Goal: Task Accomplishment & Management: Manage account settings

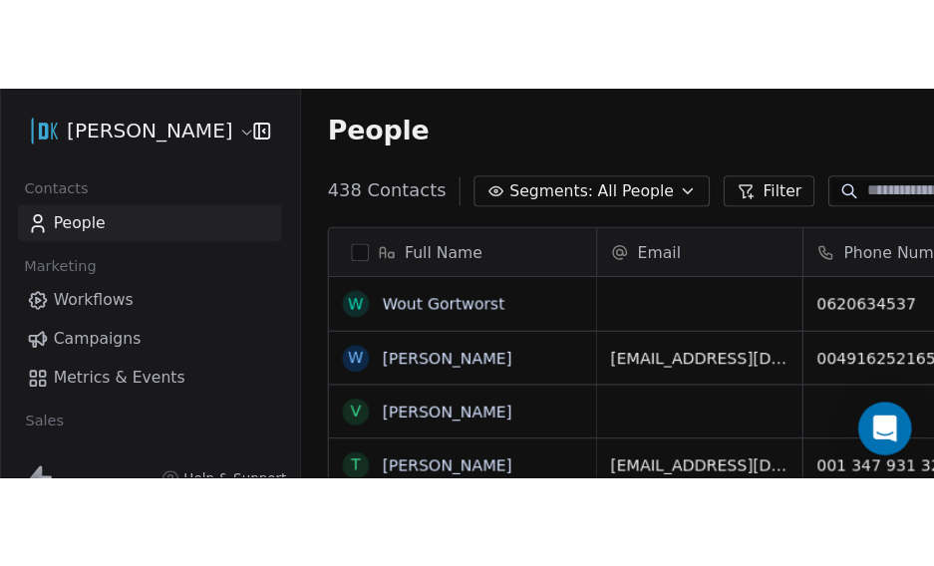
scroll to position [306, 811]
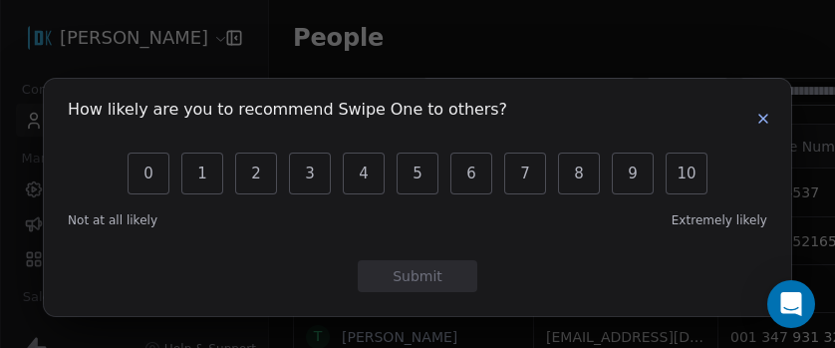
click at [772, 121] on button "button" at bounding box center [764, 119] width 24 height 24
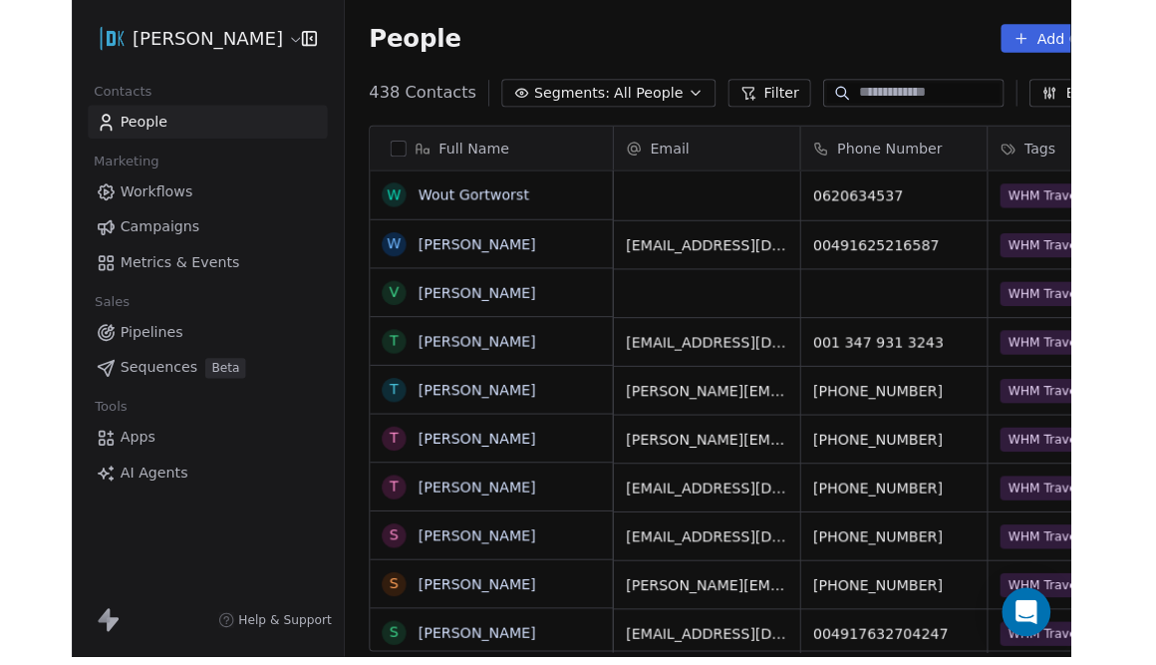
scroll to position [585, 811]
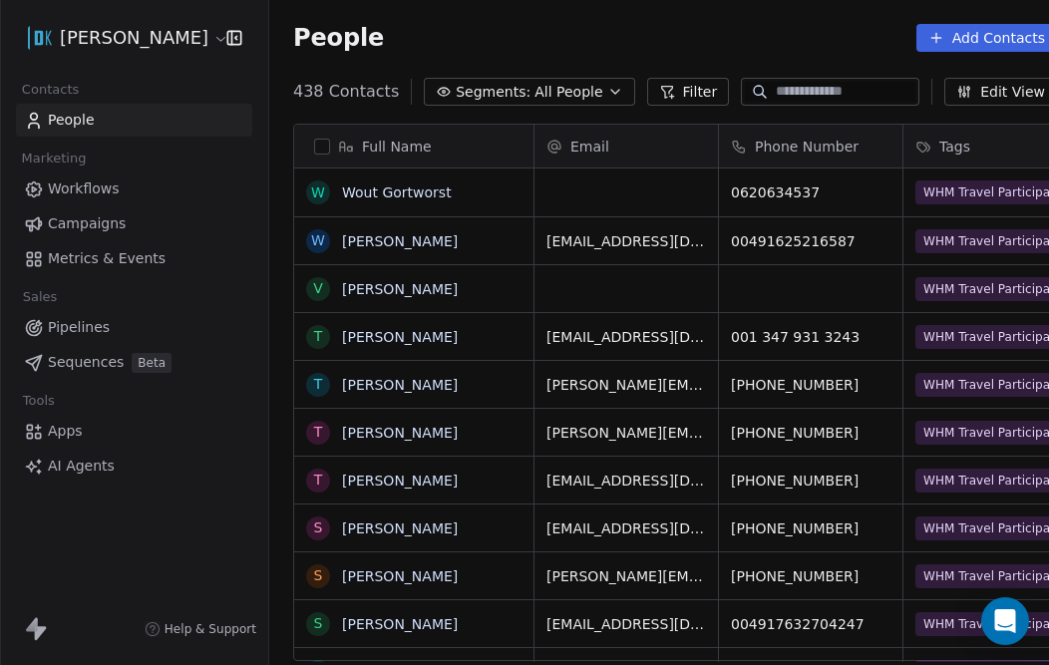
click at [834, 145] on span "Tags" at bounding box center [954, 147] width 31 height 20
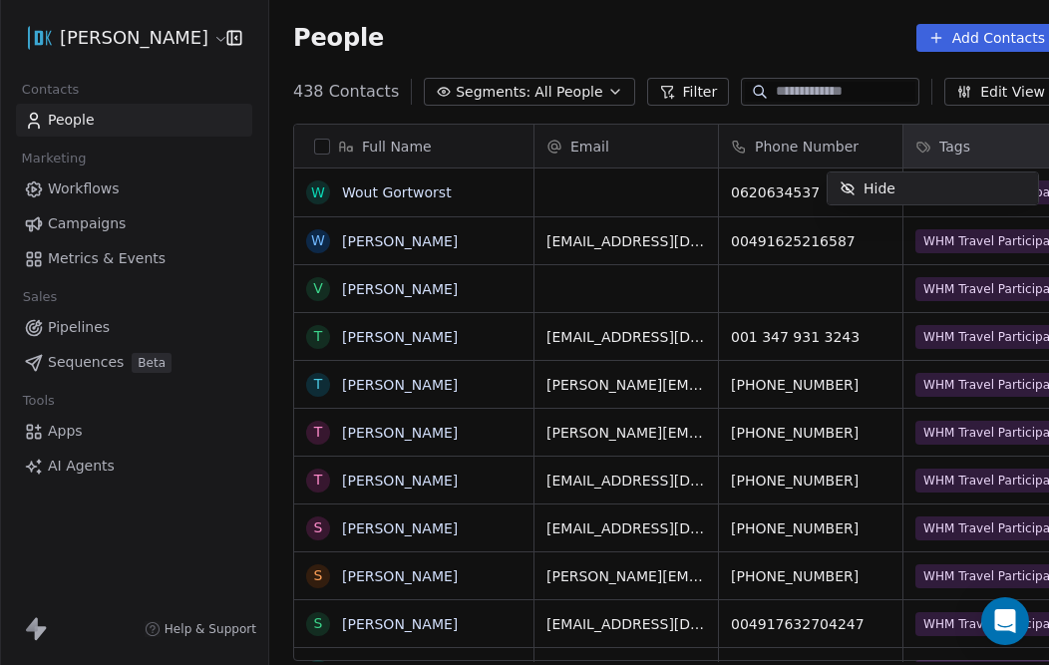
click at [834, 145] on html "[PERSON_NAME] Contacts People Marketing Workflows Campaigns Metrics & Events Sa…" at bounding box center [524, 332] width 1049 height 665
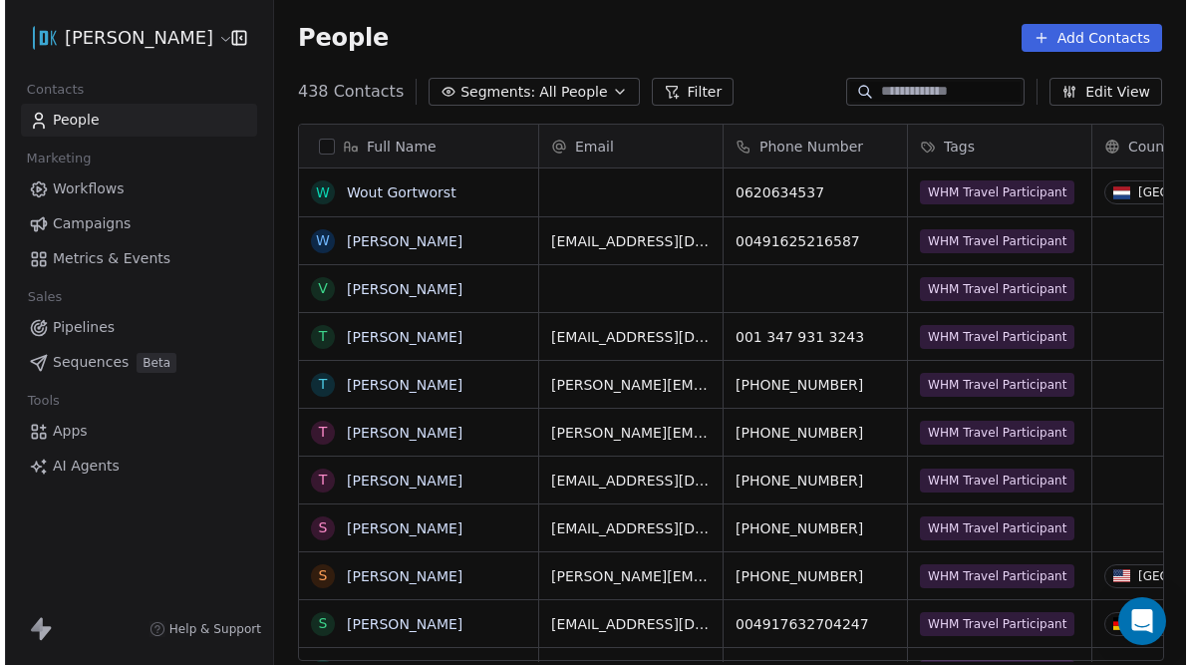
scroll to position [585, 921]
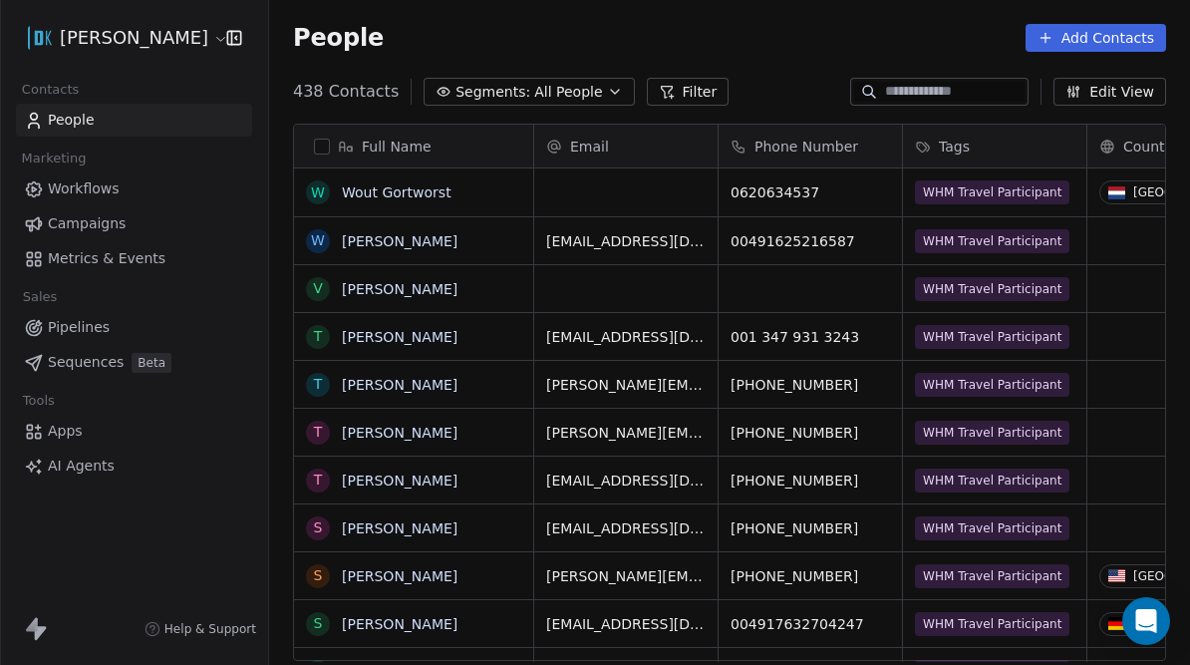
click at [607, 96] on icon "button" at bounding box center [615, 92] width 16 height 16
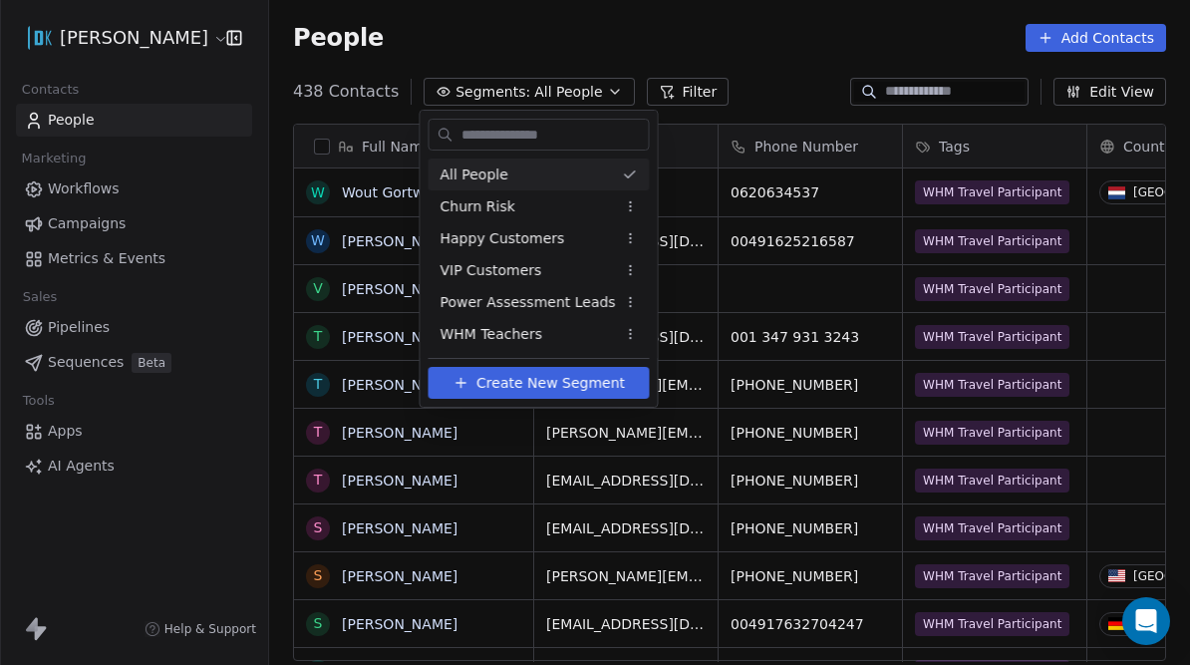
click at [687, 101] on html "[PERSON_NAME] Contacts People Marketing Workflows Campaigns Metrics & Events Sa…" at bounding box center [595, 332] width 1190 height 665
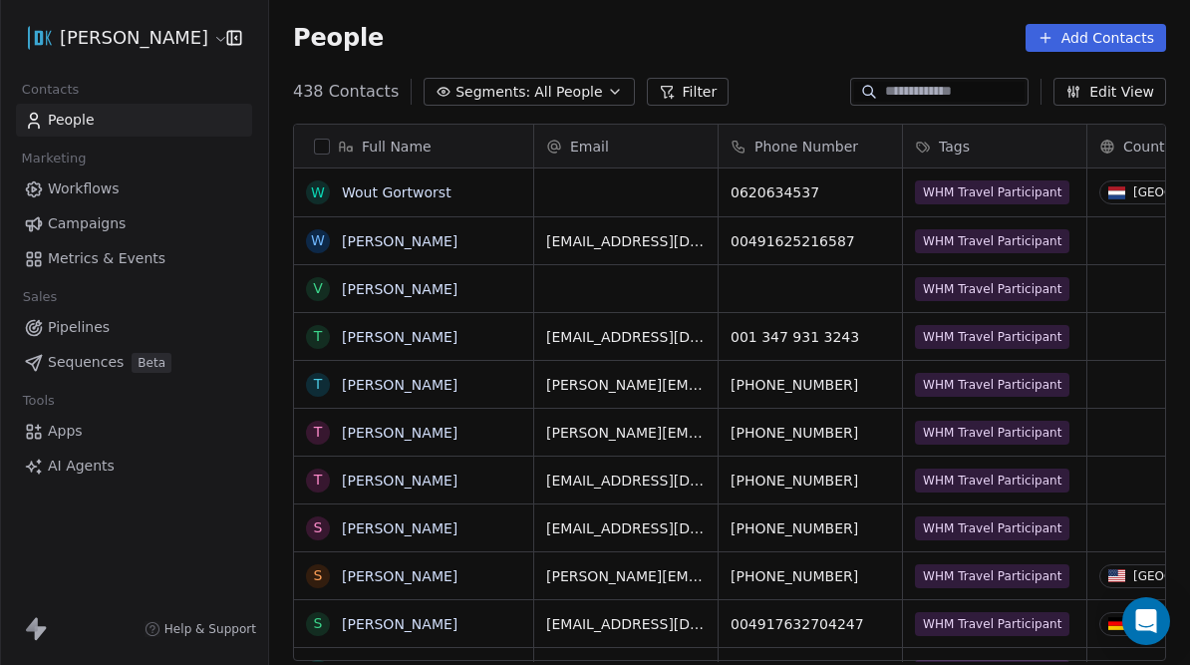
click at [692, 86] on button "Filter" at bounding box center [688, 92] width 83 height 28
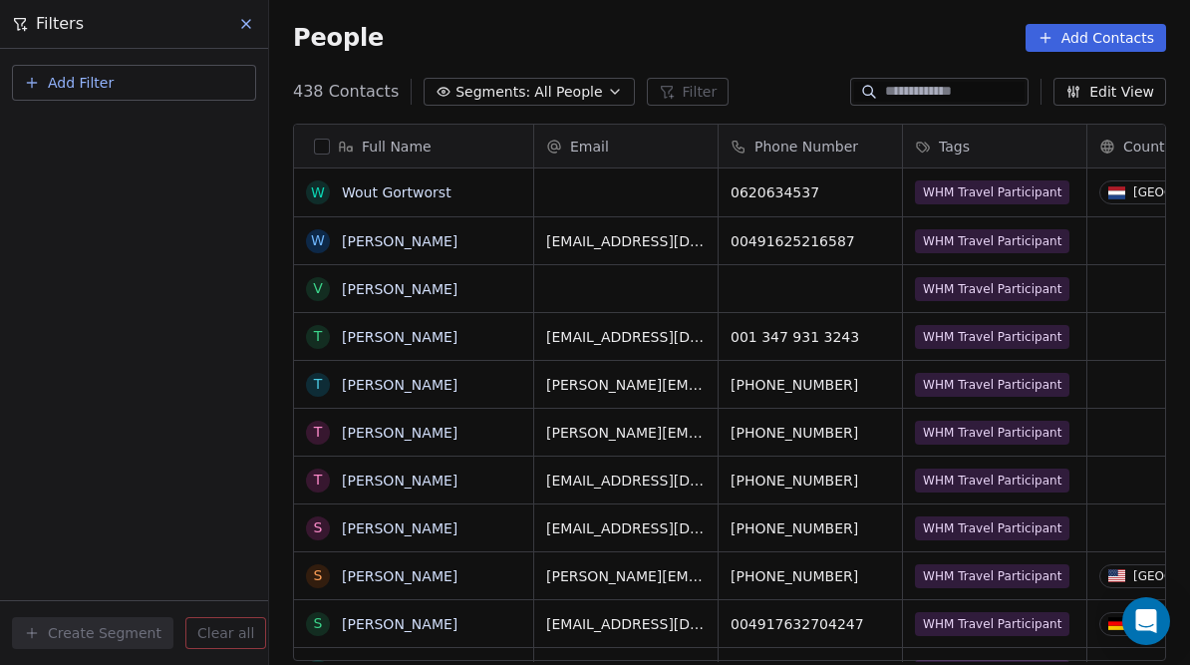
click at [588, 90] on span "All People" at bounding box center [568, 92] width 68 height 21
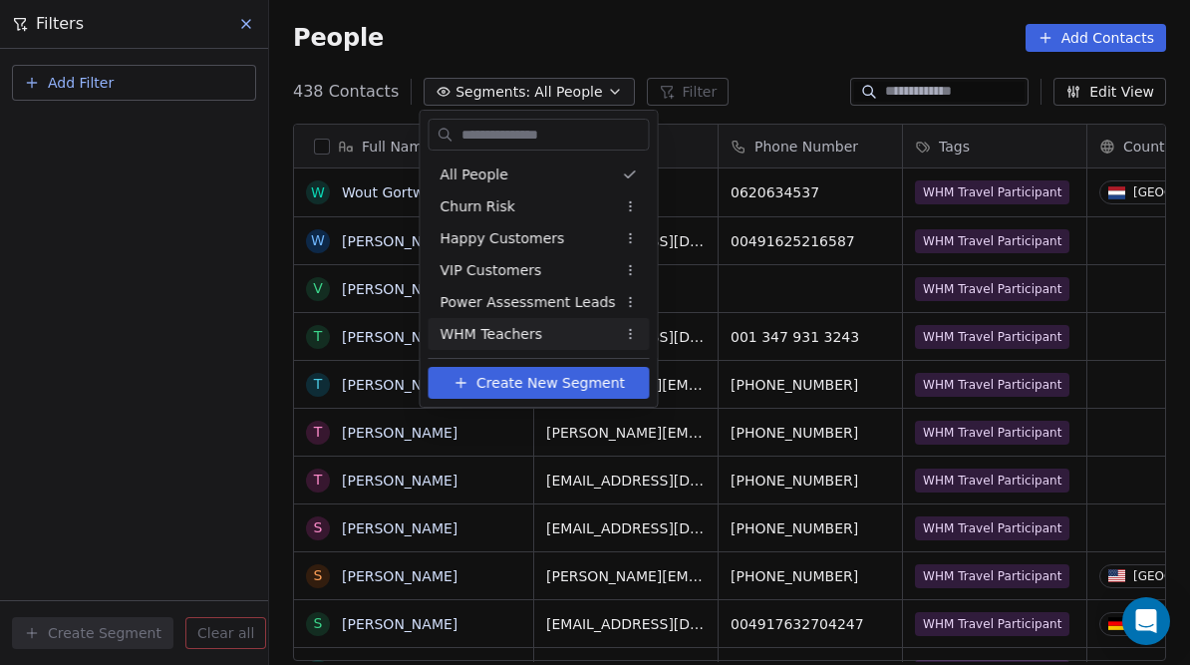
click at [500, 326] on span "WHM Teachers" at bounding box center [492, 334] width 103 height 21
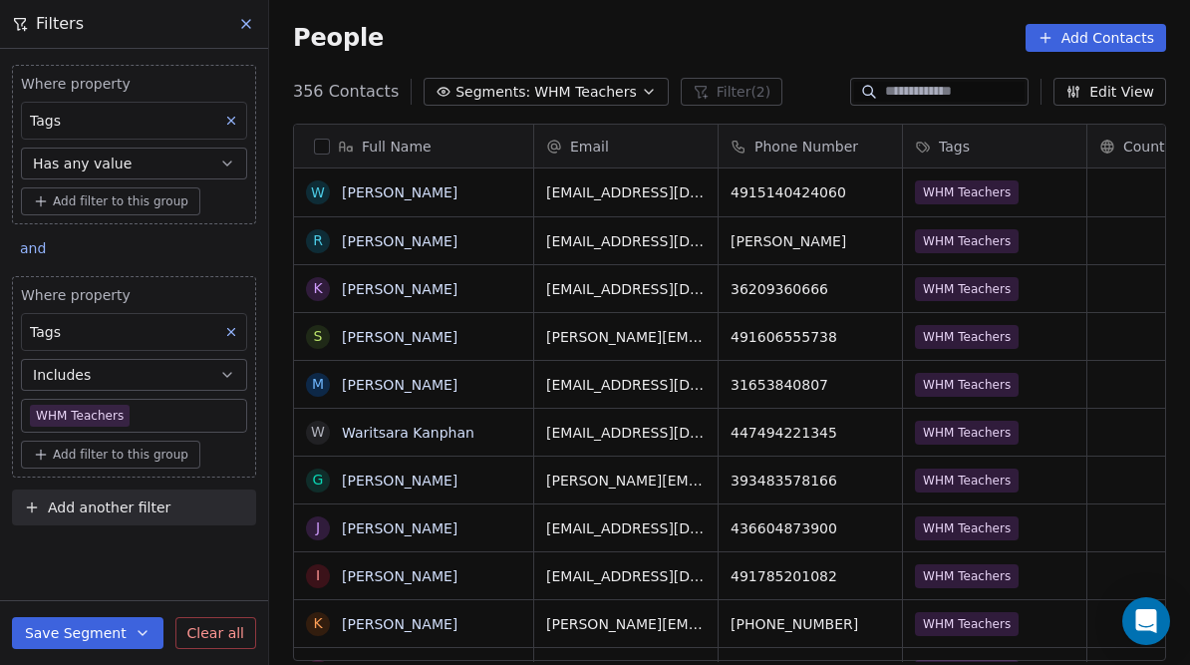
click at [584, 97] on span "WHM Teachers" at bounding box center [585, 92] width 103 height 21
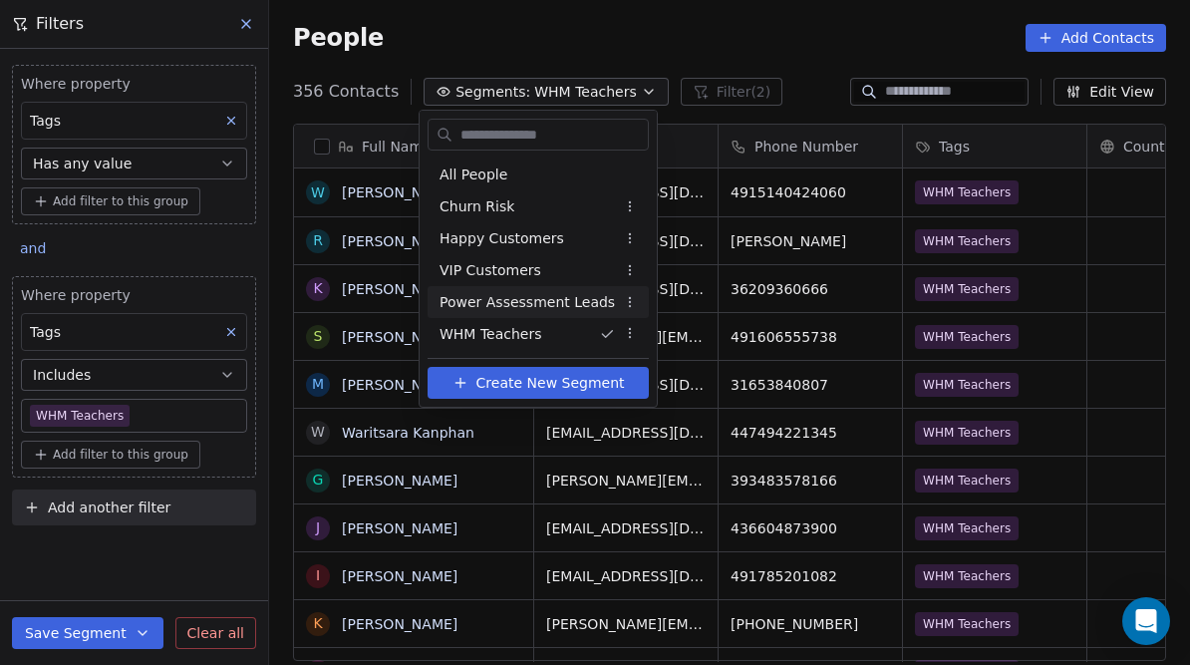
click at [558, 306] on span "Power Assessment Leads" at bounding box center [527, 302] width 175 height 21
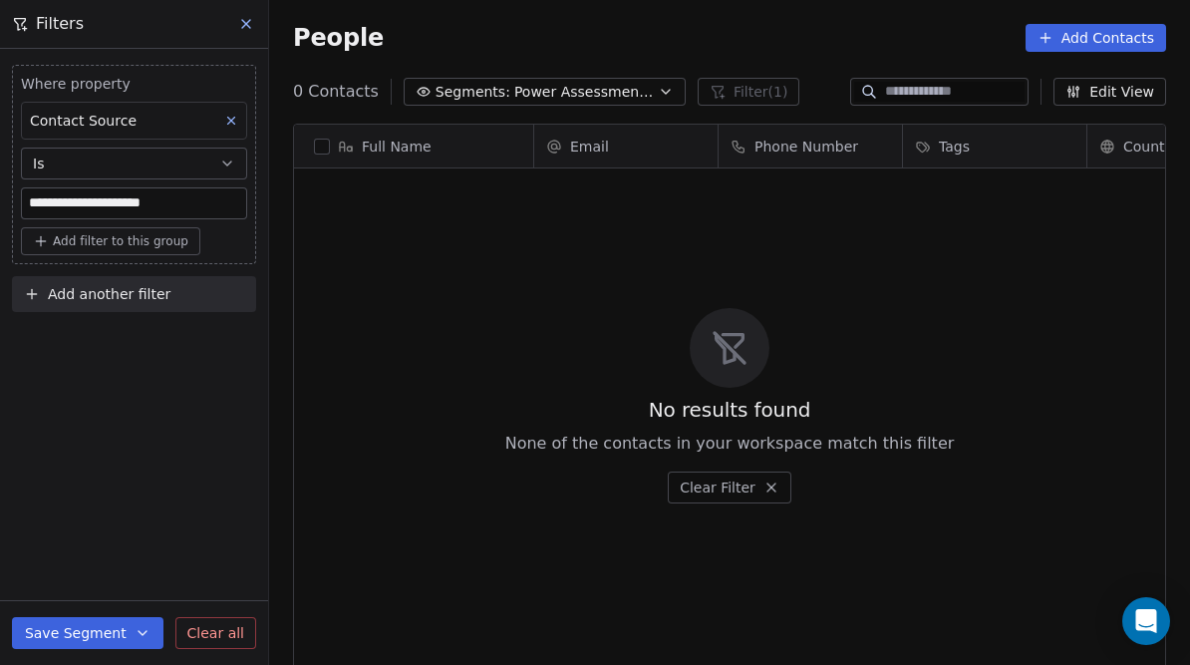
click at [583, 106] on div "0 Contacts Segments: Power Assessment Leads Filter (1) Edit View" at bounding box center [729, 92] width 921 height 32
click at [586, 105] on button "Segments: Power Assessment Leads" at bounding box center [545, 92] width 282 height 28
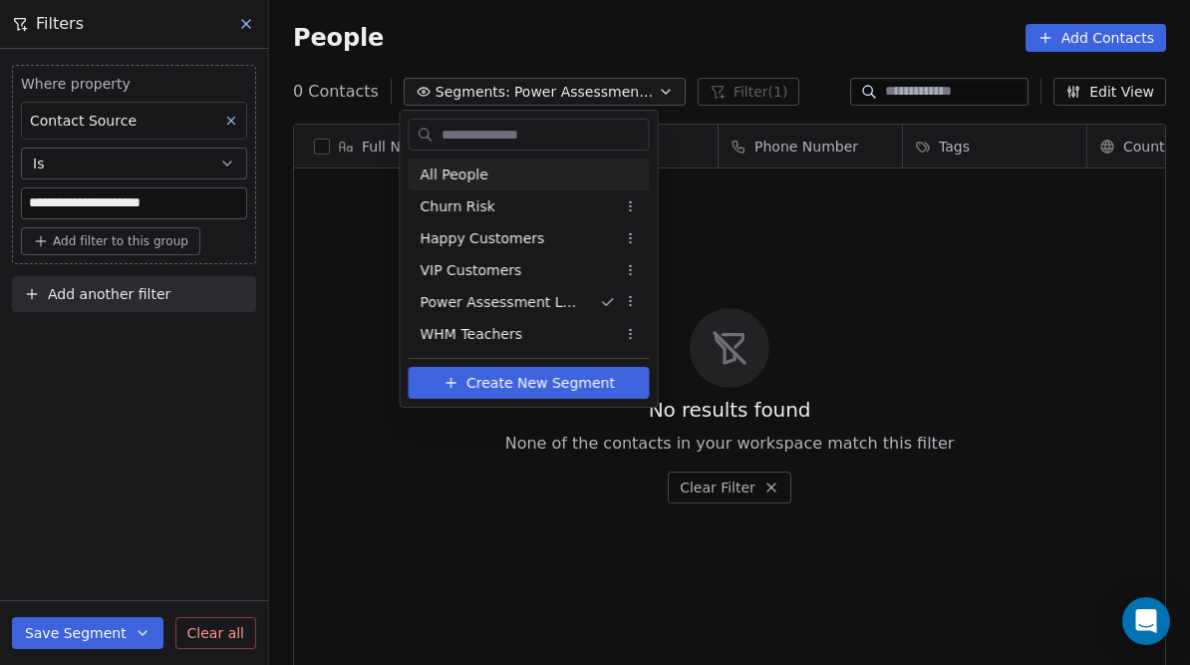
click at [553, 174] on div "All People" at bounding box center [529, 175] width 241 height 32
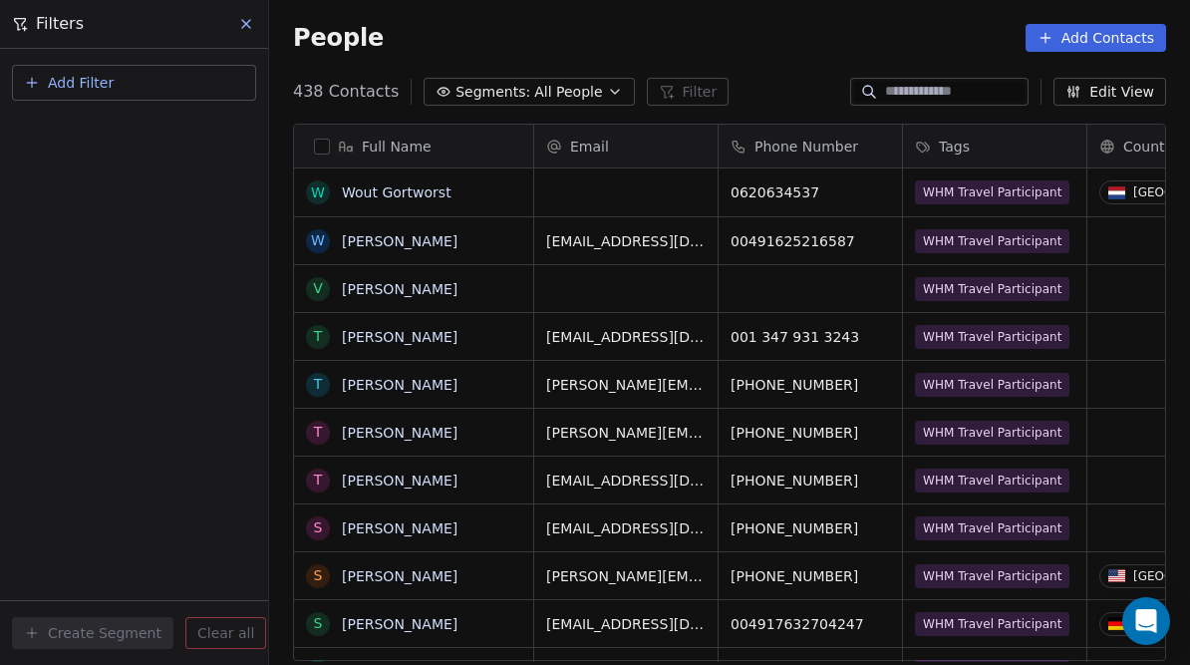
click at [607, 85] on icon "button" at bounding box center [615, 92] width 16 height 16
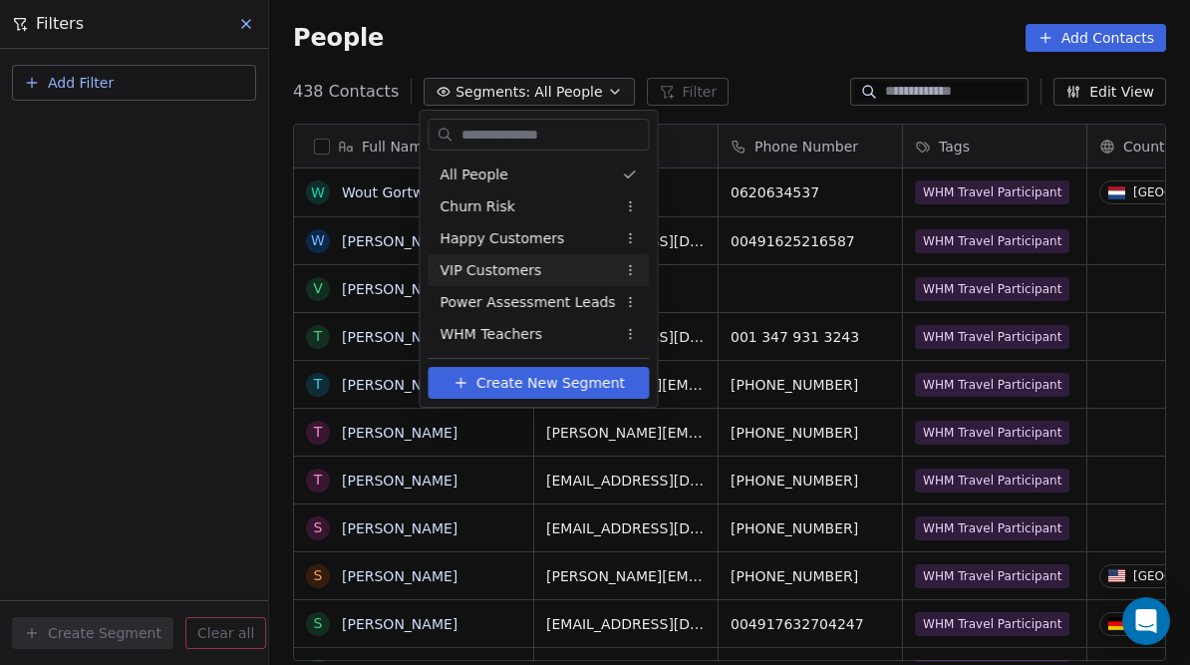
click at [553, 266] on div "VIP Customers" at bounding box center [539, 270] width 221 height 32
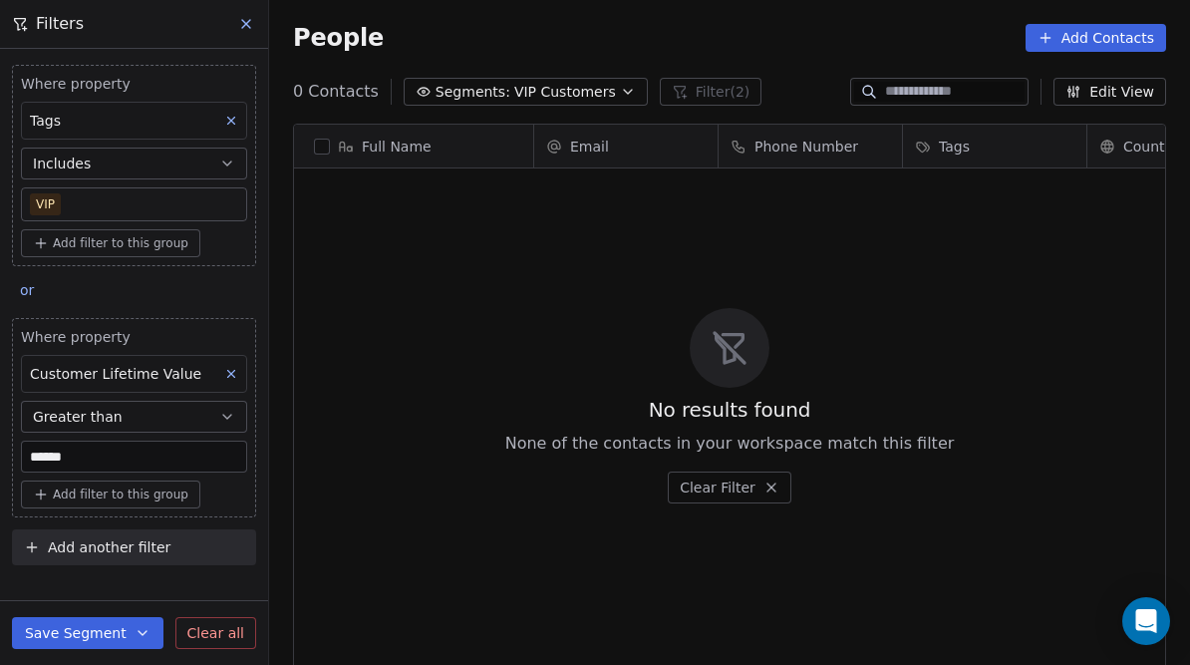
click at [571, 84] on span "VIP Customers" at bounding box center [565, 92] width 102 height 21
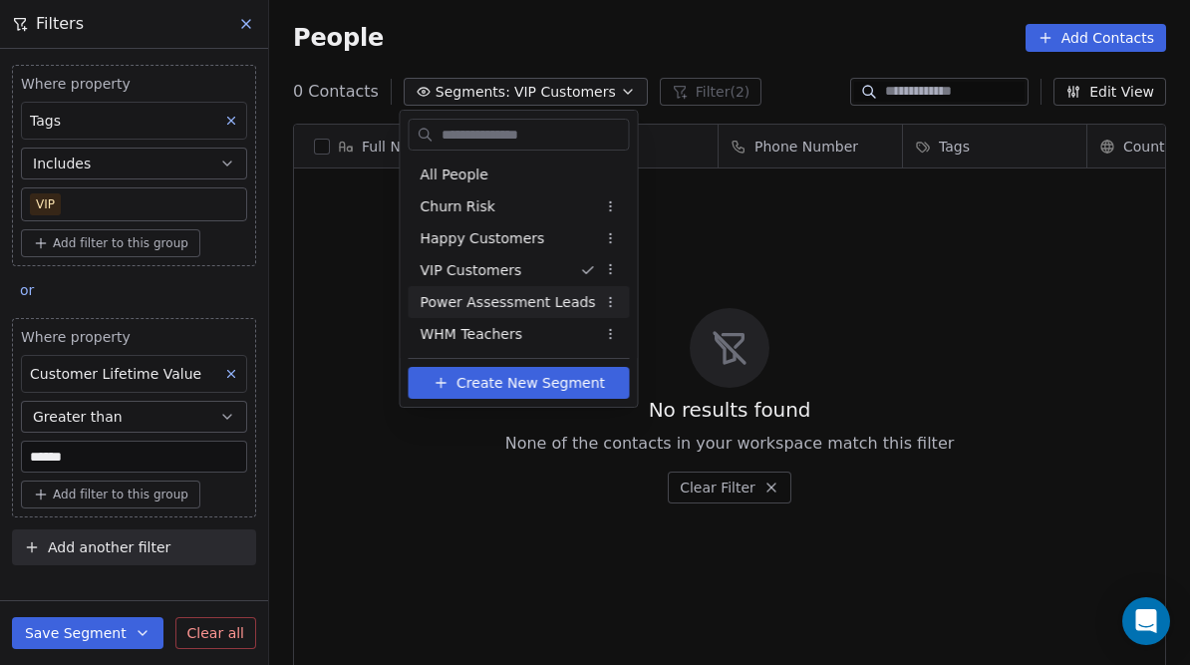
click at [534, 296] on span "Power Assessment Leads" at bounding box center [508, 302] width 175 height 21
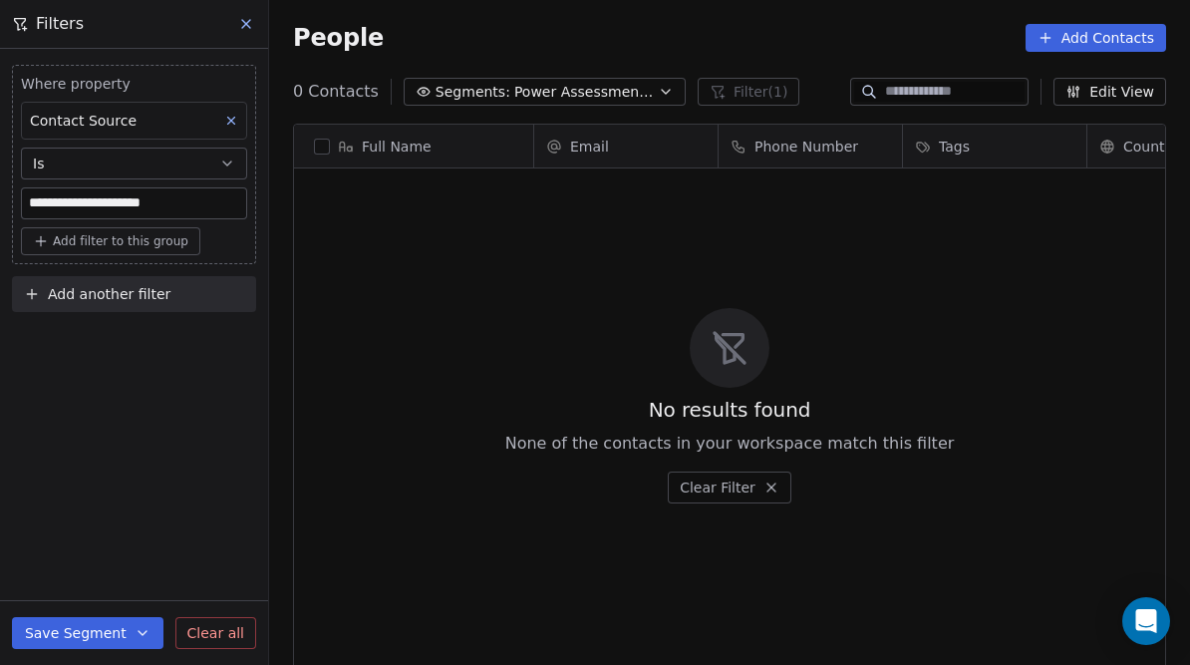
click at [663, 92] on icon "button" at bounding box center [666, 92] width 16 height 16
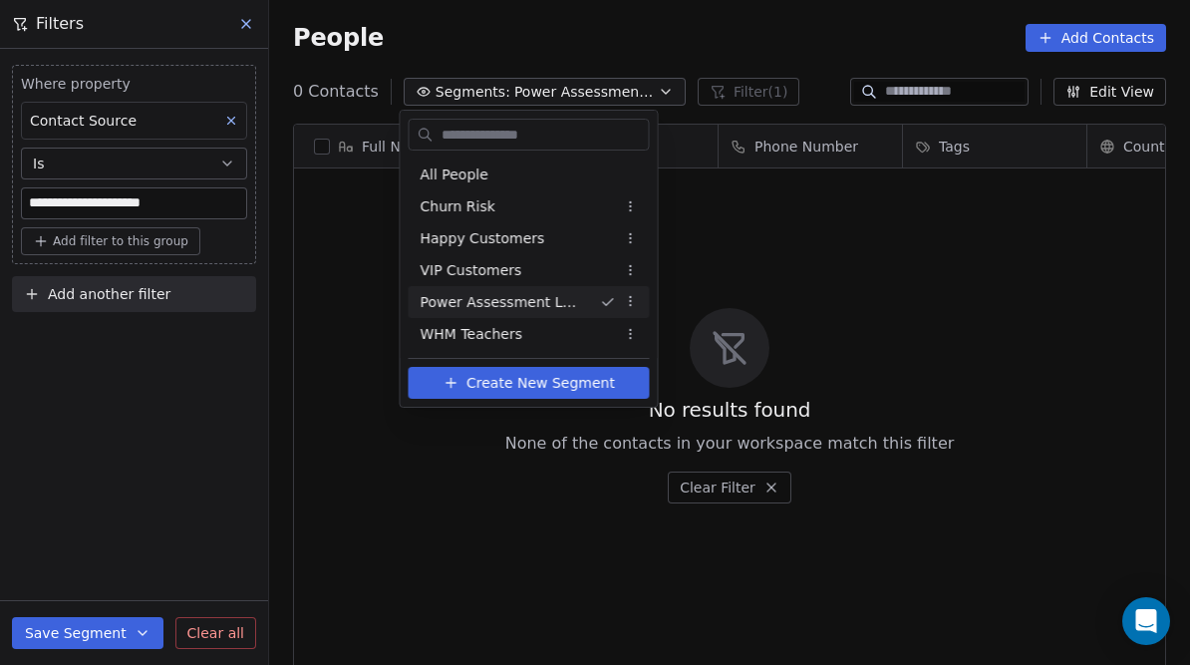
click at [520, 300] on span "Power Assessment Leads" at bounding box center [503, 302] width 164 height 21
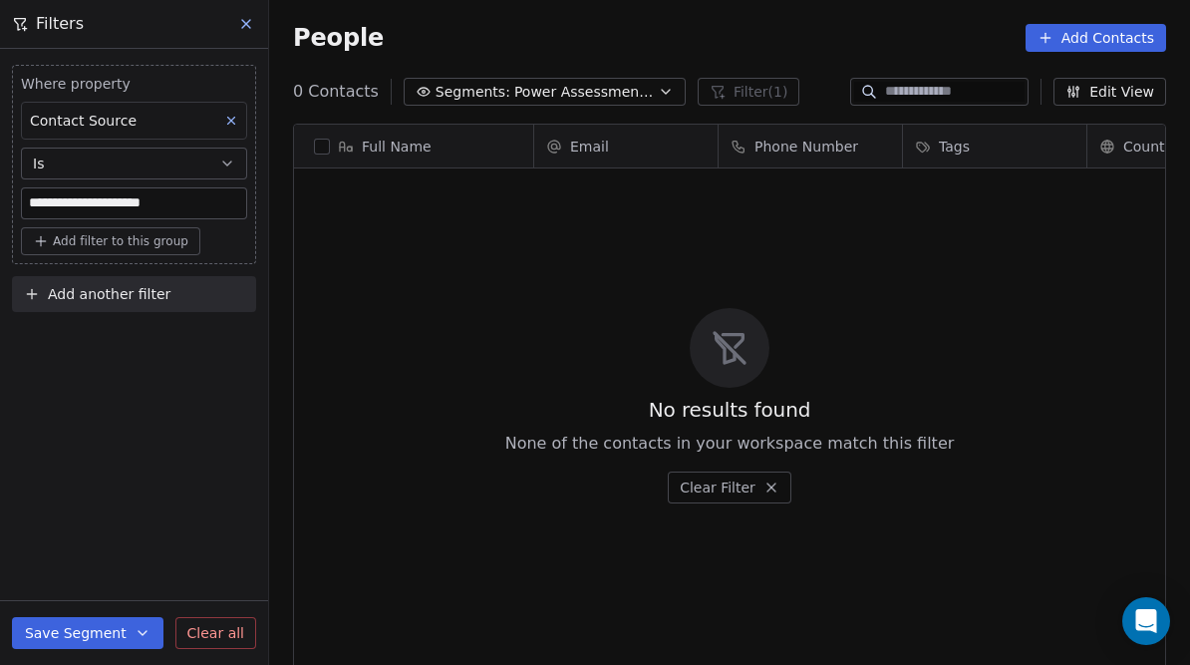
click at [228, 116] on icon at bounding box center [231, 121] width 14 height 14
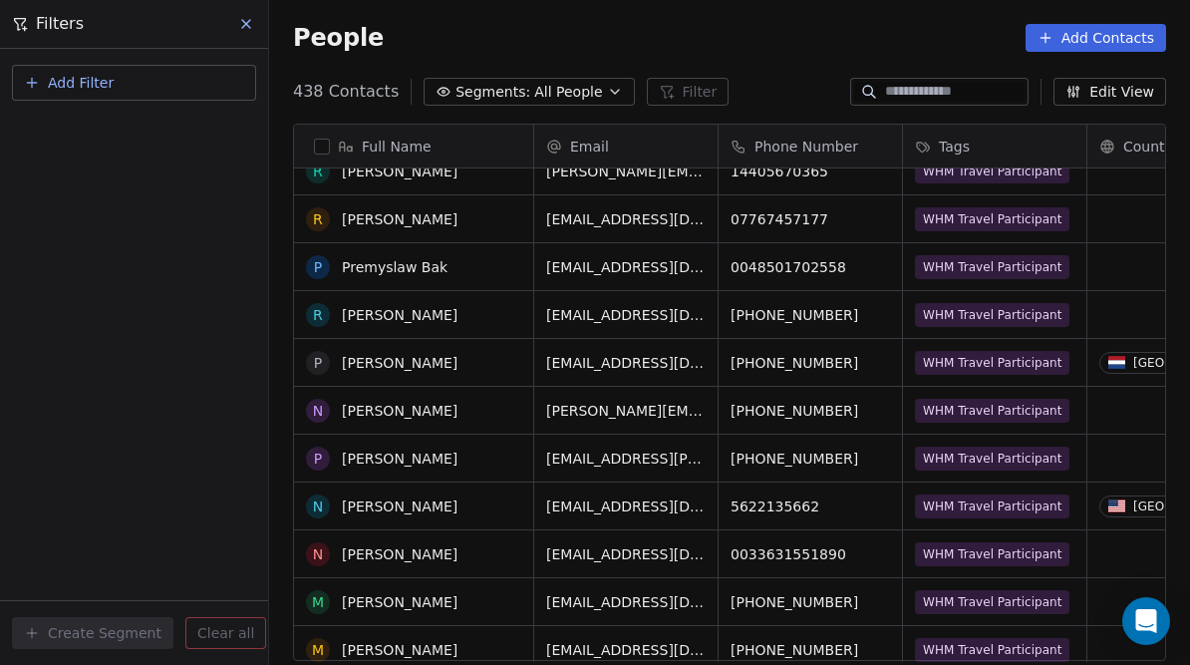
scroll to position [0, 0]
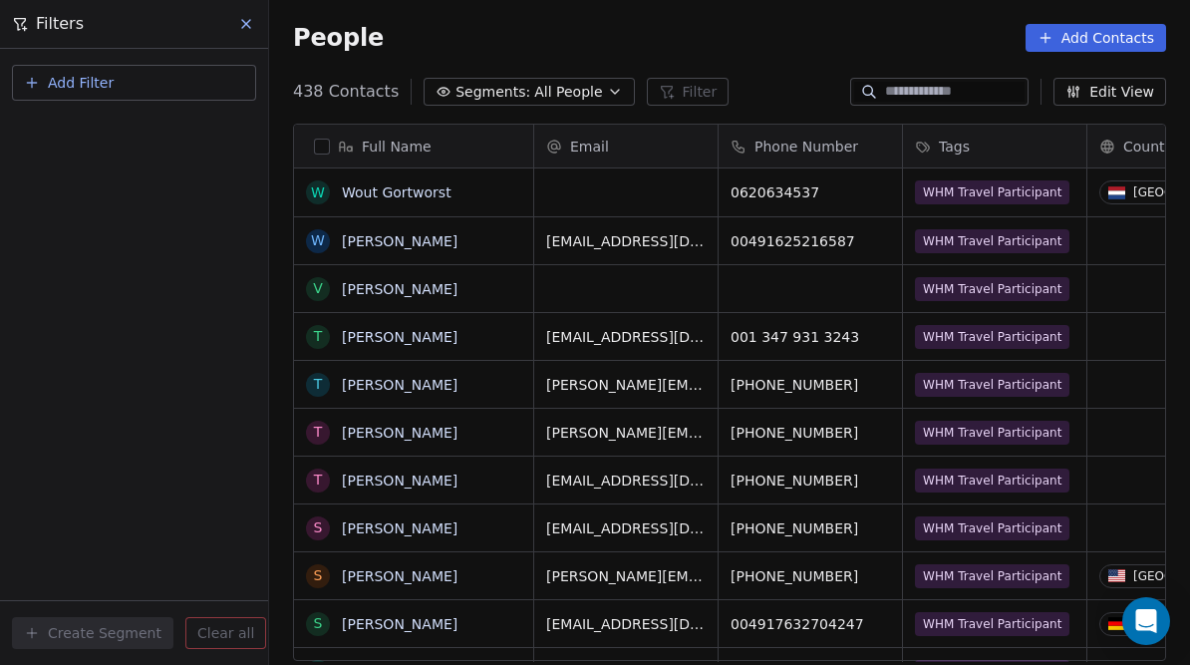
click at [607, 94] on icon "button" at bounding box center [615, 92] width 16 height 16
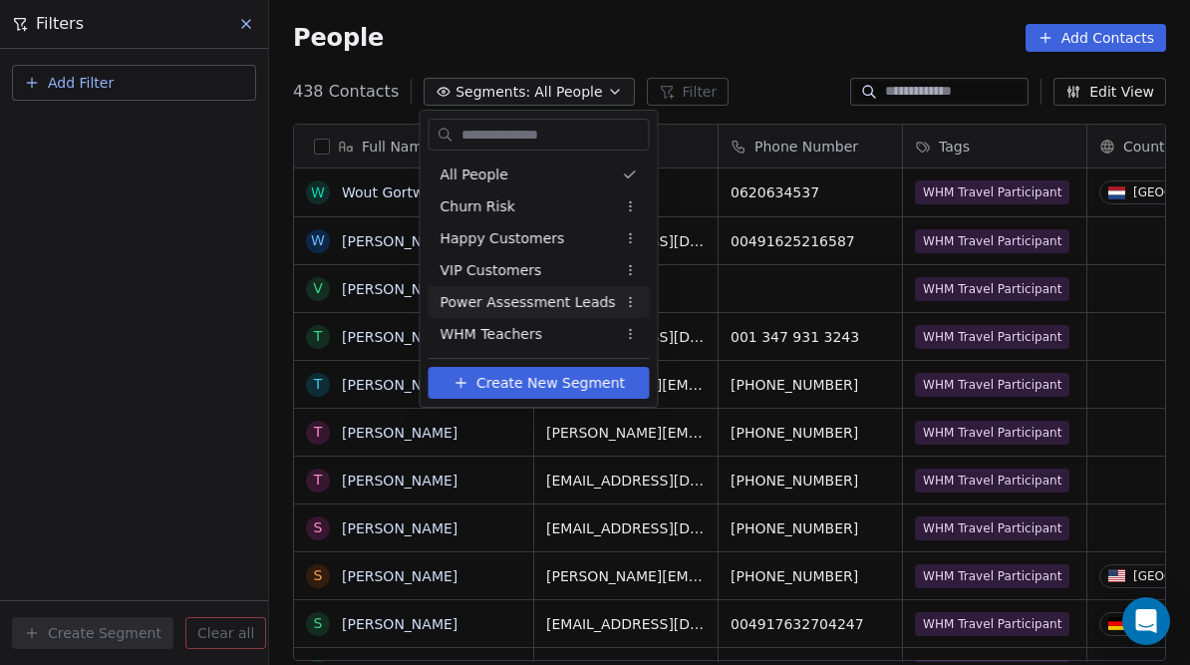
click at [549, 302] on span "Power Assessment Leads" at bounding box center [528, 302] width 175 height 21
